Goal: Task Accomplishment & Management: Use online tool/utility

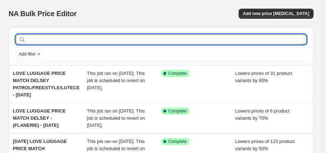
click at [95, 41] on input "text" at bounding box center [167, 39] width 280 height 10
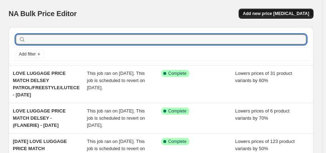
click at [282, 16] on span "Add new price [MEDICAL_DATA]" at bounding box center [276, 14] width 66 height 6
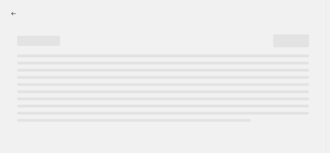
select select "percentage"
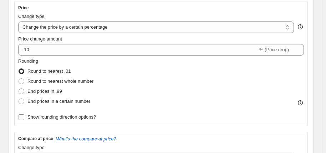
scroll to position [143, 0]
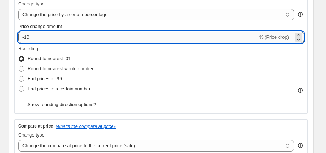
click at [43, 38] on input "-10" at bounding box center [138, 36] width 240 height 11
type input "-1"
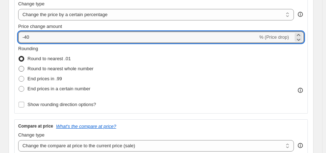
type input "-40"
click at [68, 66] on span "Round to nearest whole number" at bounding box center [61, 68] width 66 height 5
click at [19, 66] on input "Round to nearest whole number" at bounding box center [19, 66] width 0 height 0
radio input "true"
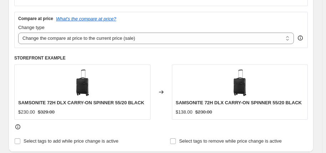
scroll to position [321, 0]
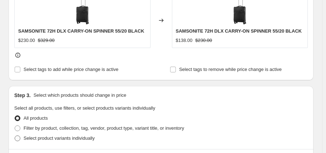
click at [58, 137] on span "Select product variants individually" at bounding box center [59, 137] width 71 height 5
click at [15, 135] on input "Select product variants individually" at bounding box center [15, 135] width 0 height 0
radio input "true"
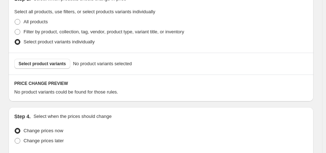
scroll to position [429, 0]
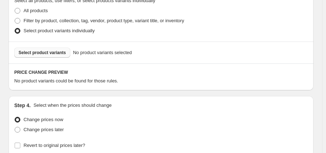
click at [44, 51] on span "Select product variants" at bounding box center [43, 53] width 48 height 6
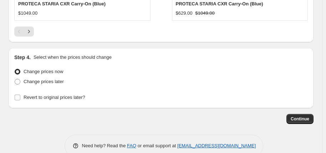
scroll to position [762, 0]
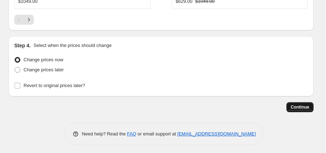
click at [302, 106] on span "Continue" at bounding box center [300, 107] width 19 height 6
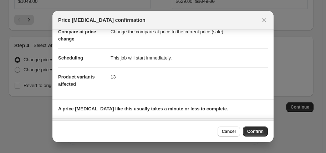
scroll to position [81, 0]
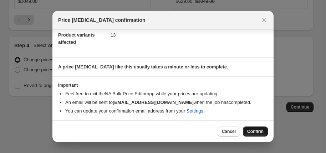
click at [254, 130] on span "Confirm" at bounding box center [256, 131] width 16 height 6
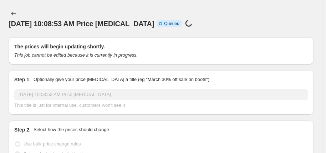
select select "percentage"
